Goal: Communication & Community: Answer question/provide support

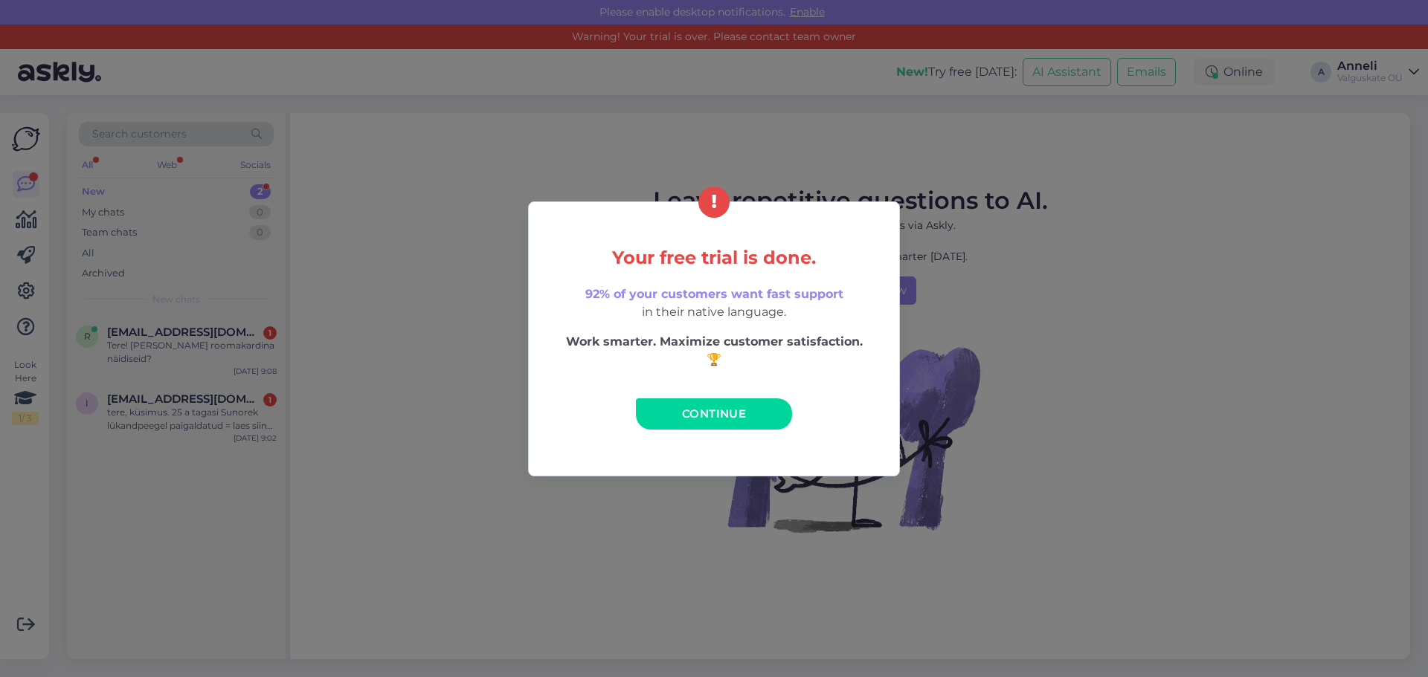
click at [692, 413] on span "Continue" at bounding box center [714, 414] width 64 height 14
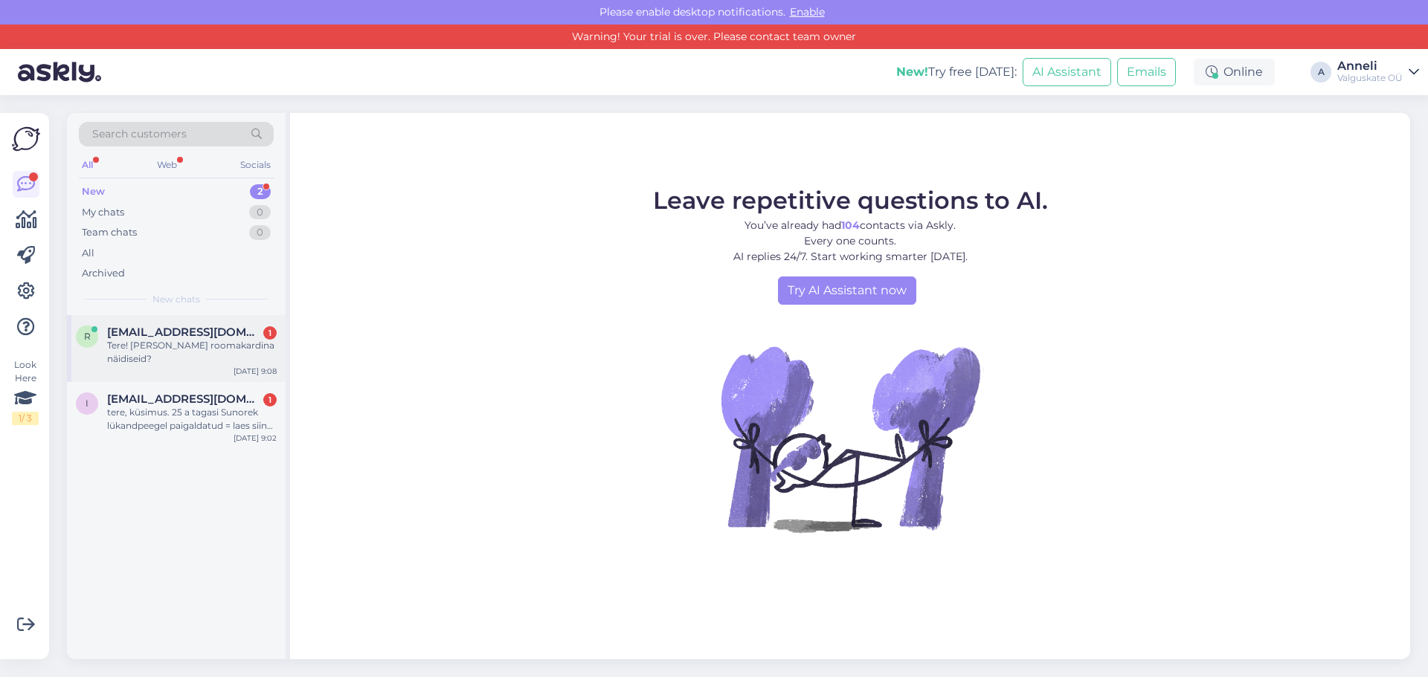
click at [142, 335] on span "[EMAIL_ADDRESS][DOMAIN_NAME]" at bounding box center [184, 332] width 155 height 13
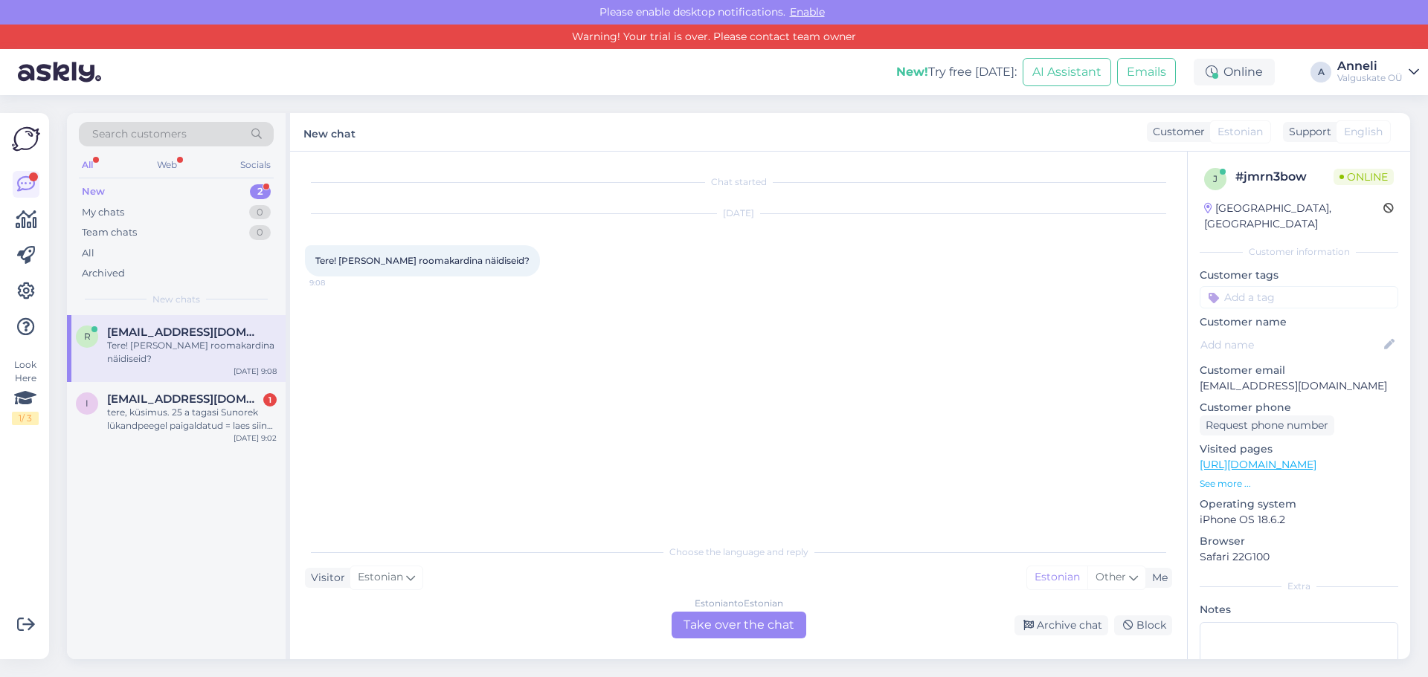
click at [697, 616] on div "Estonian to Estonian Take over the chat" at bounding box center [738, 625] width 135 height 27
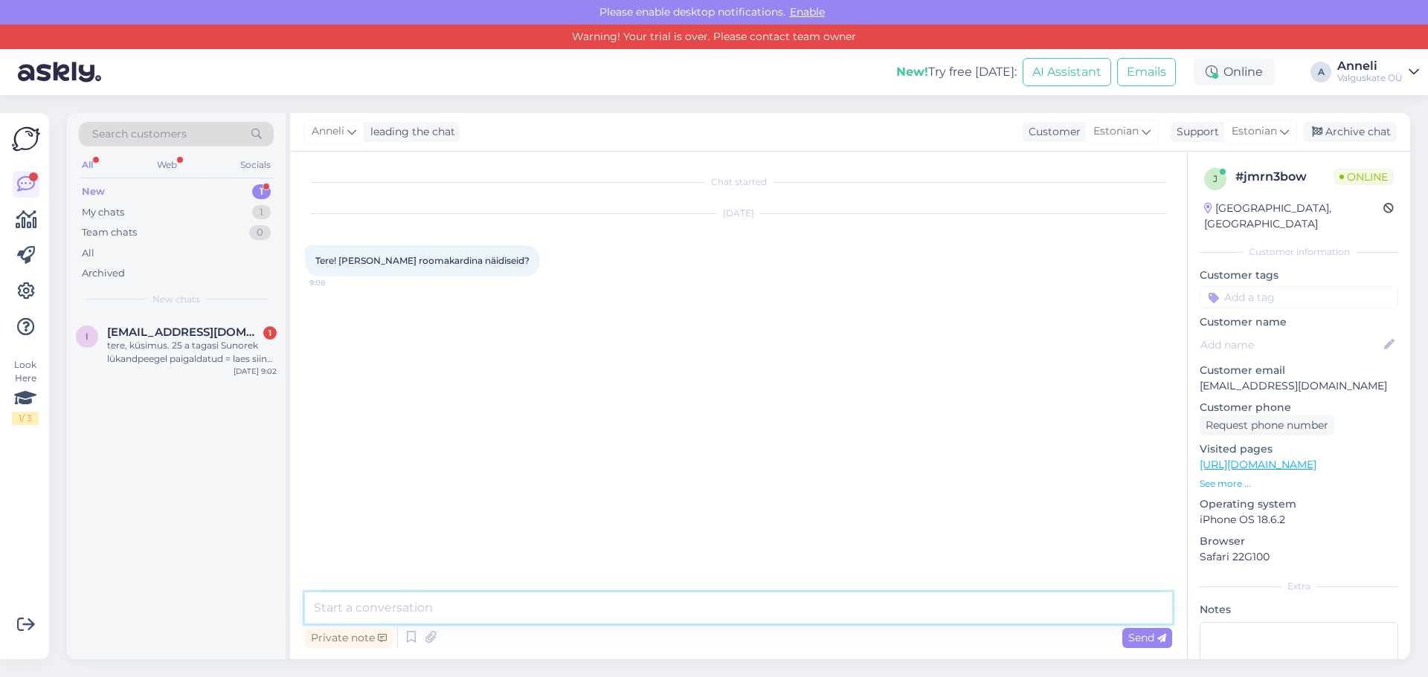
click at [418, 603] on textarea at bounding box center [738, 608] width 867 height 31
type textarea "Tere,"
type textarea "näidistega saab tutvuda meie salongis Peetris, [STREET_ADDRESS]"
click at [1122, 643] on div "Send" at bounding box center [1147, 638] width 50 height 20
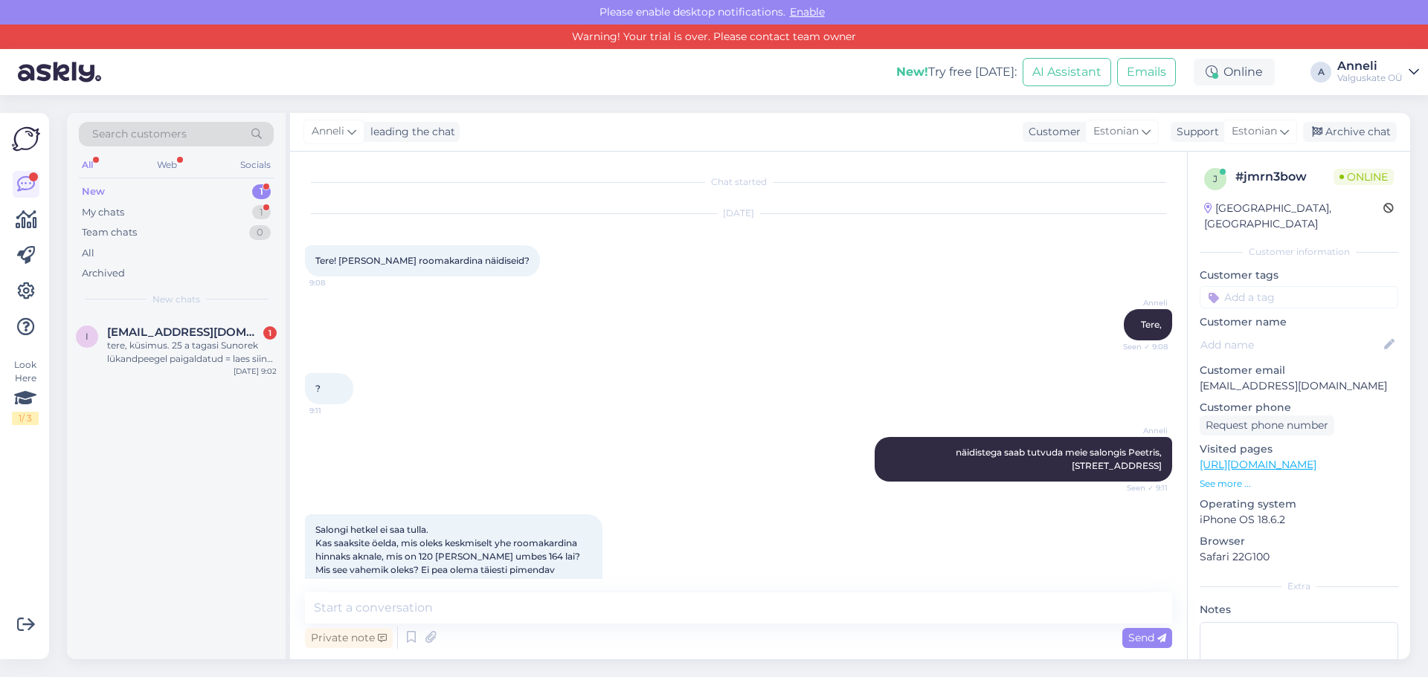
scroll to position [10, 0]
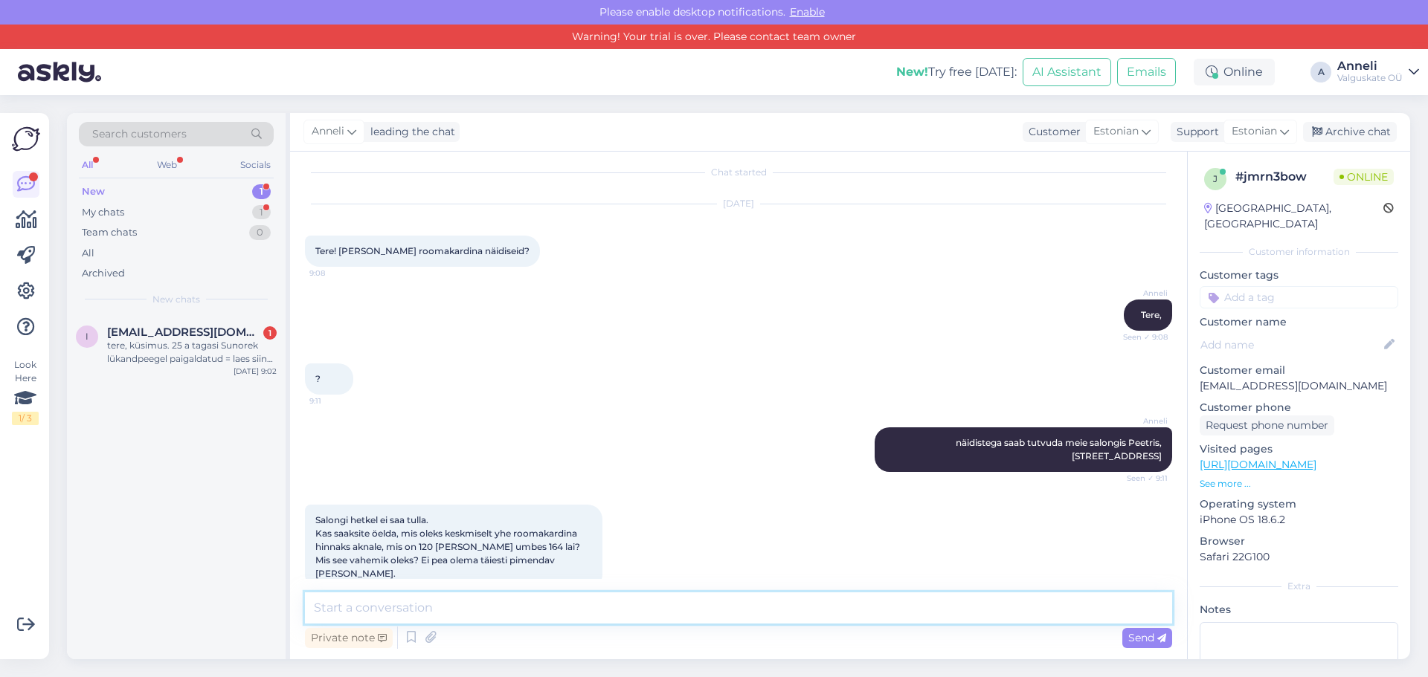
click at [471, 600] on textarea at bounding box center [738, 608] width 867 height 31
type textarea "Saadan hinnaakkumise teile meilile, kuna see tuleb väja arvutada"
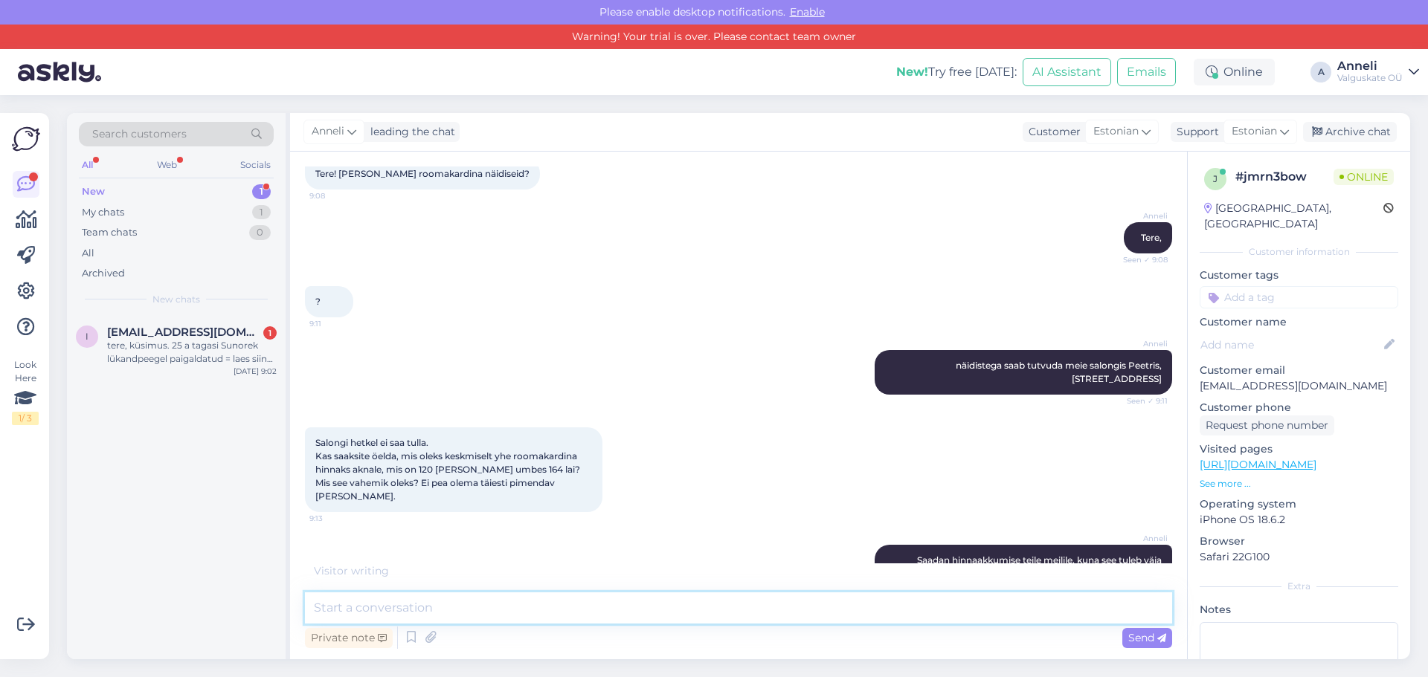
scroll to position [151, 0]
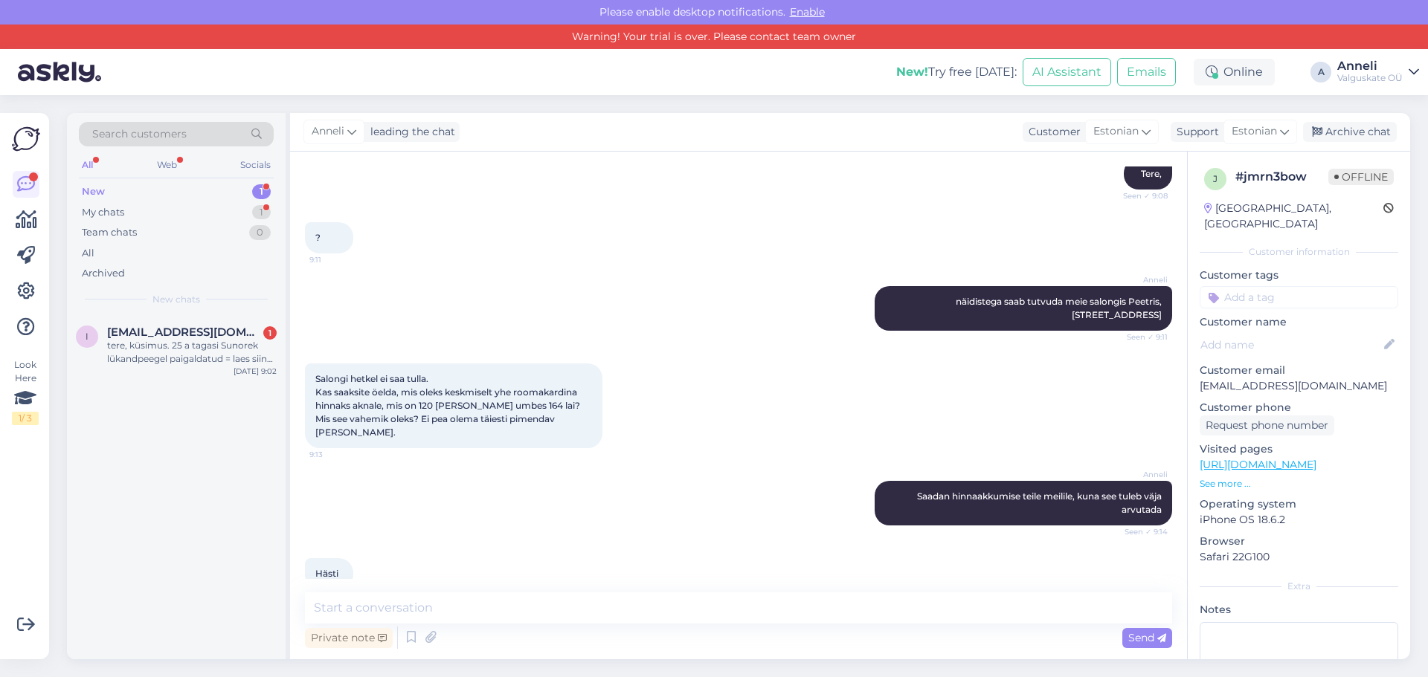
click at [1233, 286] on input at bounding box center [1298, 297] width 199 height 22
click at [1286, 332] on span "vastatud" at bounding box center [1298, 336] width 39 height 9
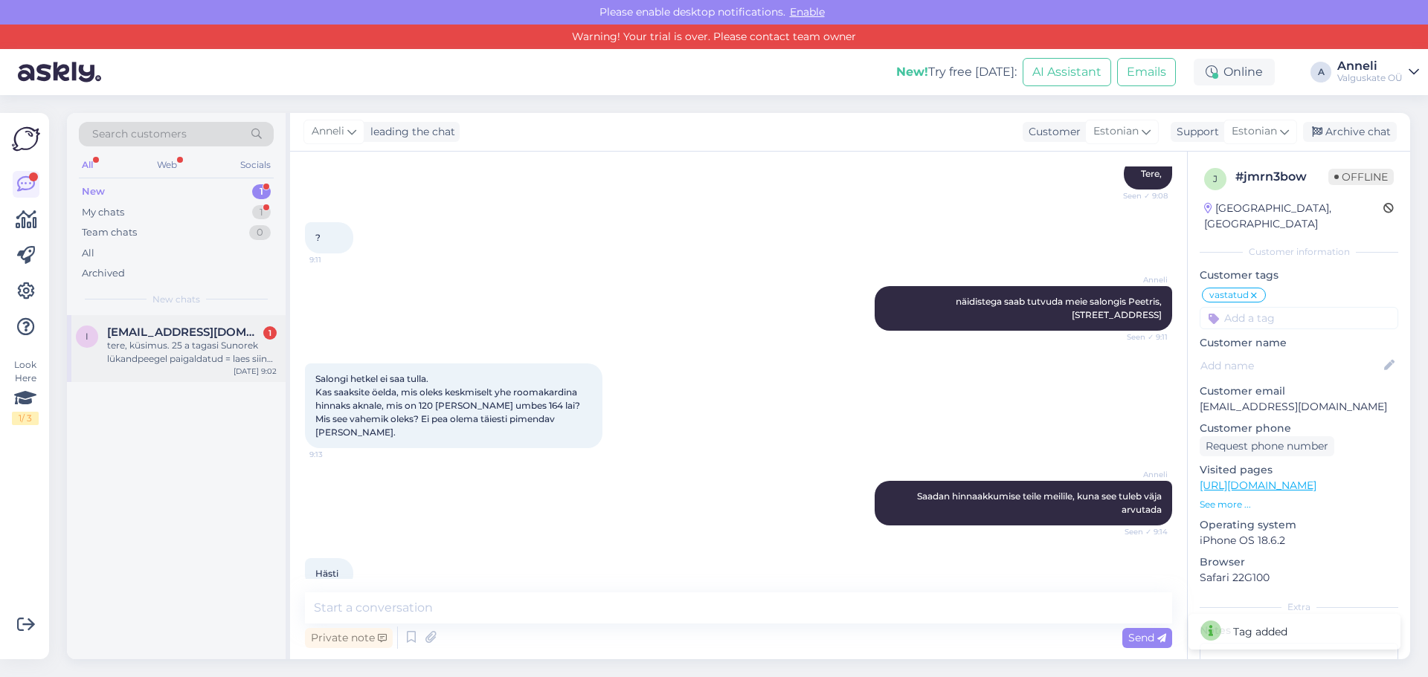
click at [173, 352] on div "tere, küsimus. 25 a tagasi Sunorek lükandpeegel paigaldatud = laes siin põranda…" at bounding box center [192, 352] width 170 height 27
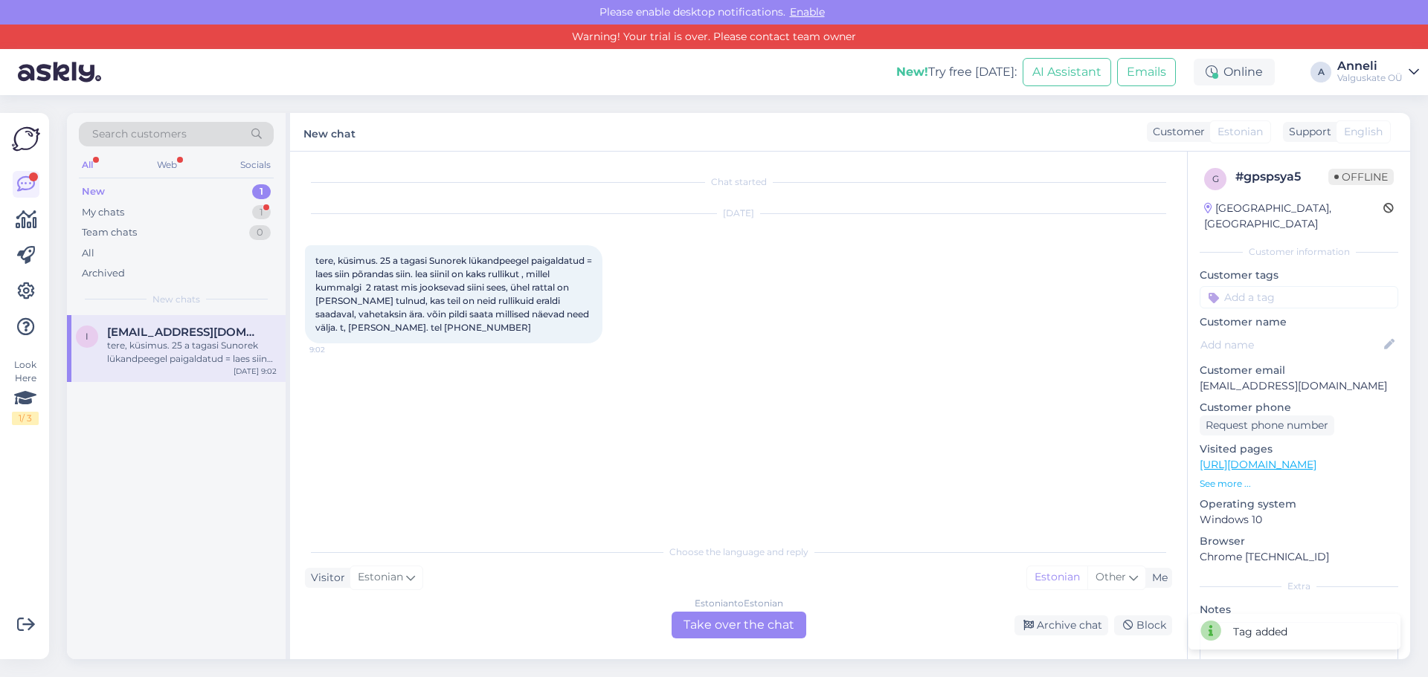
click at [784, 628] on div "Estonian to Estonian Take over the chat" at bounding box center [738, 625] width 135 height 27
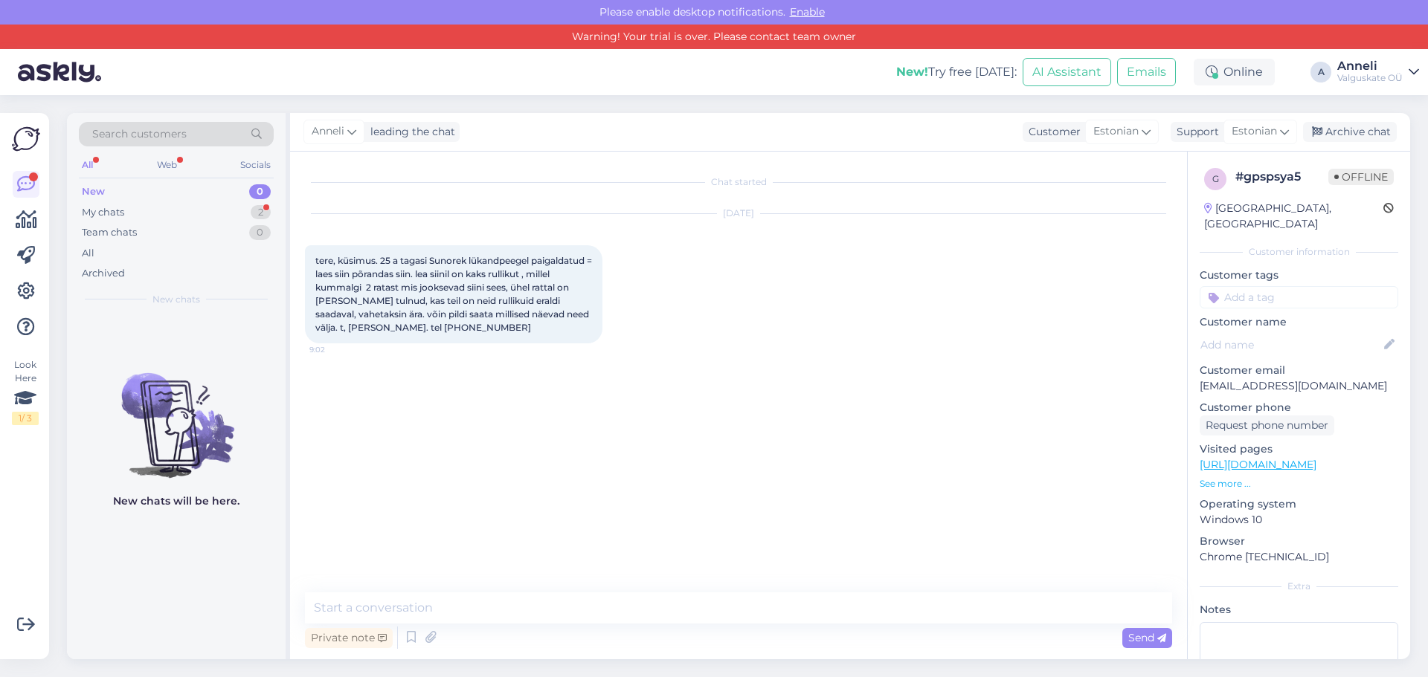
click at [1246, 286] on input at bounding box center [1298, 297] width 199 height 22
click at [1297, 329] on div "vastatud" at bounding box center [1299, 336] width 54 height 15
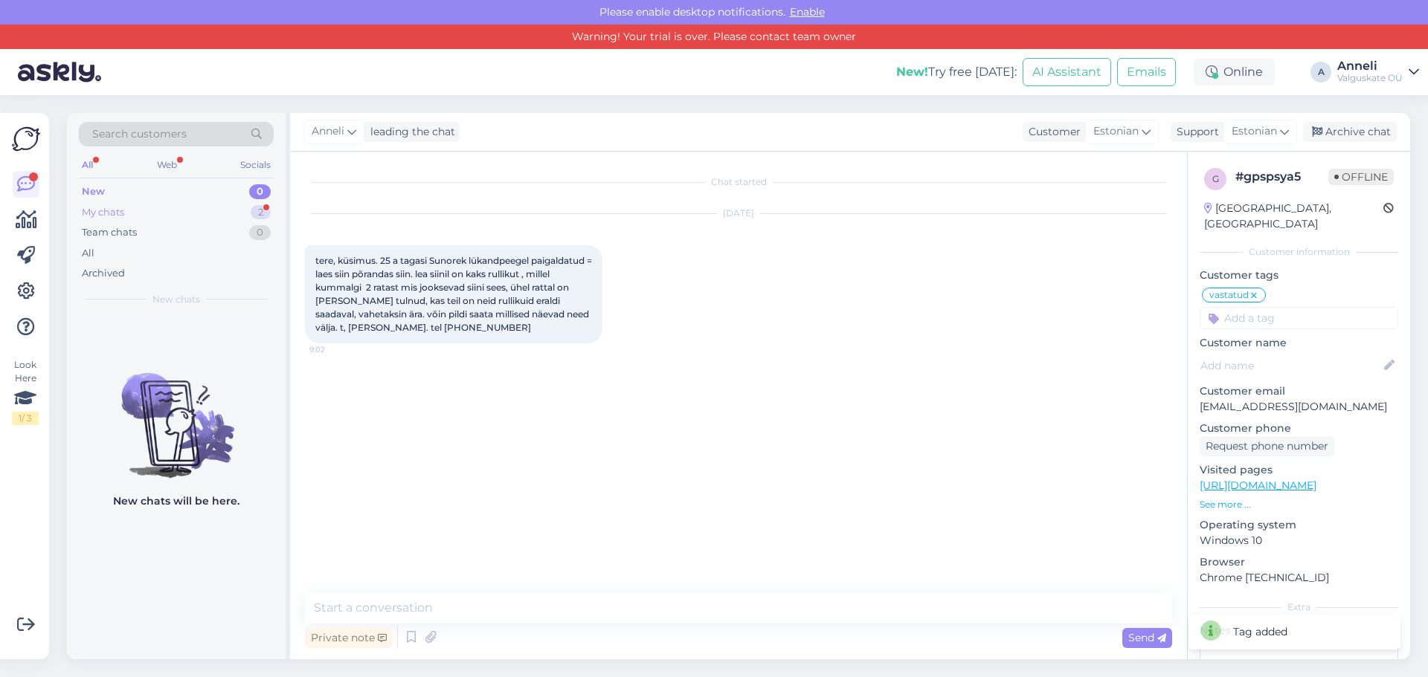
click at [115, 210] on div "My chats" at bounding box center [103, 212] width 42 height 15
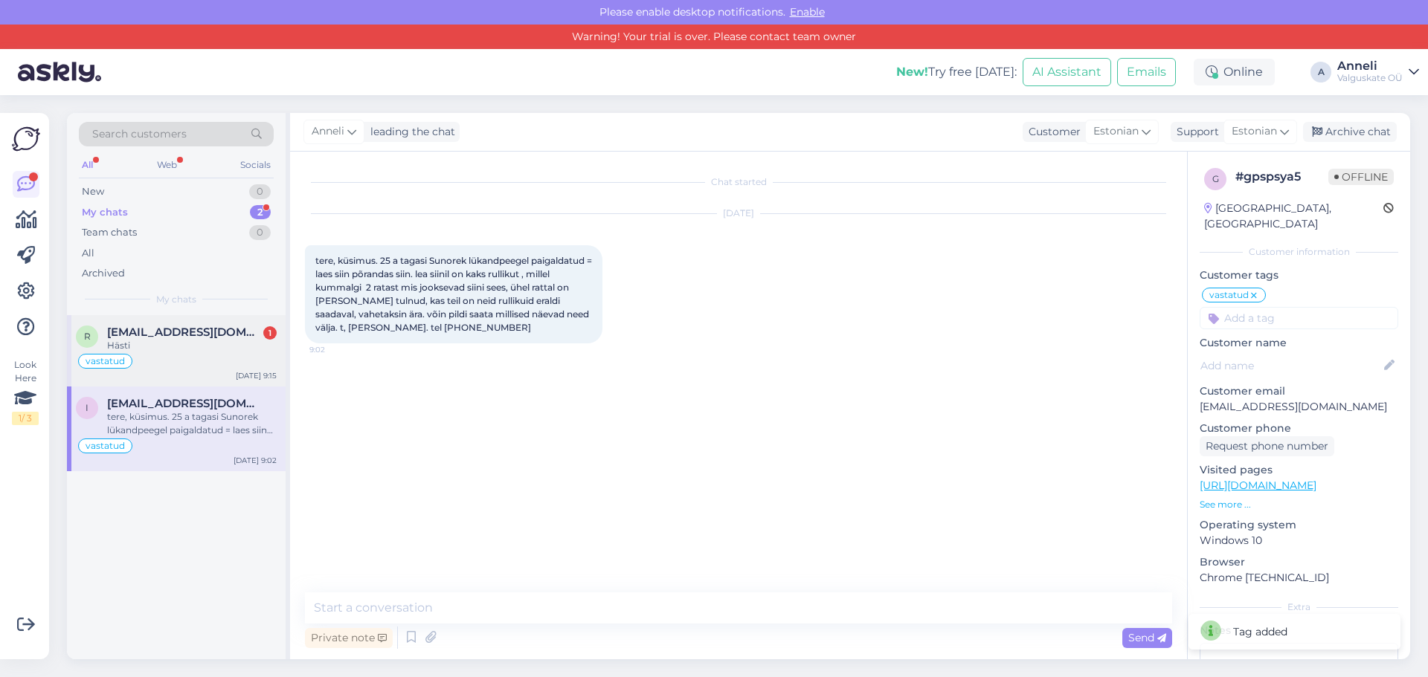
click at [196, 334] on span "[EMAIL_ADDRESS][DOMAIN_NAME]" at bounding box center [184, 332] width 155 height 13
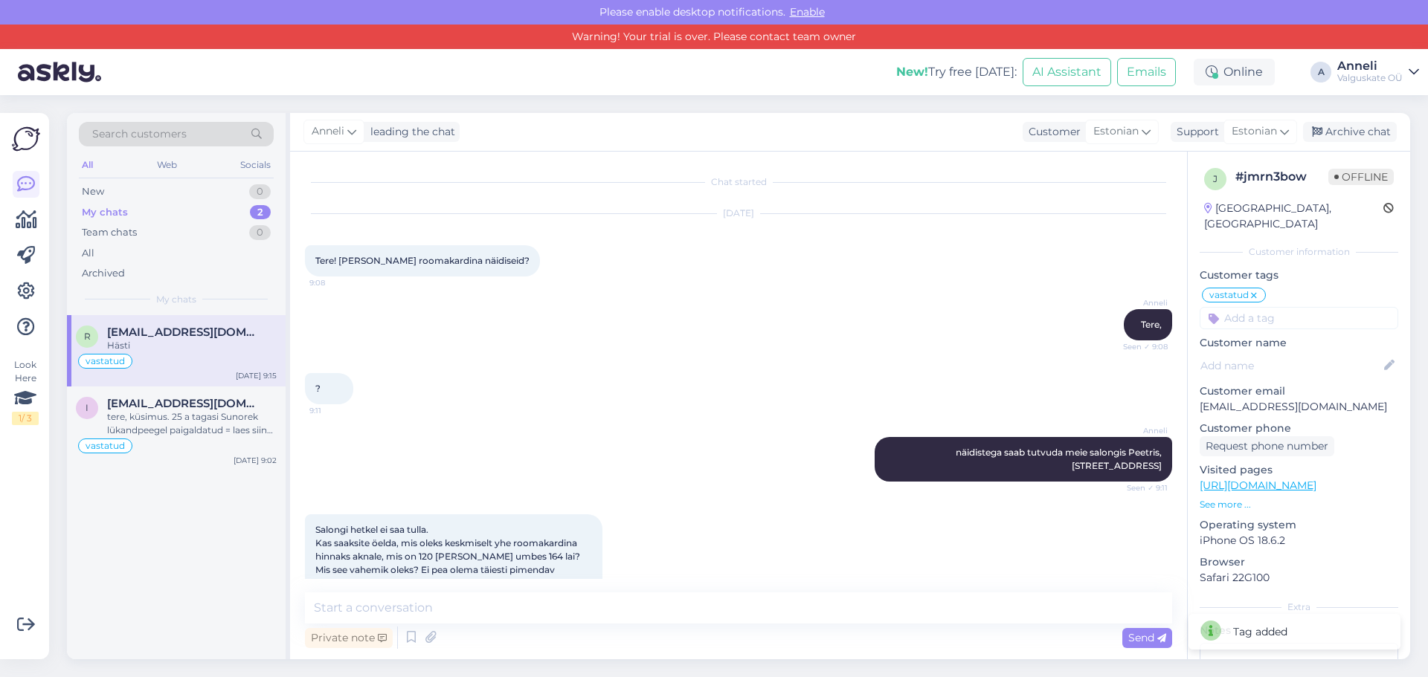
scroll to position [151, 0]
